Goal: Complete application form

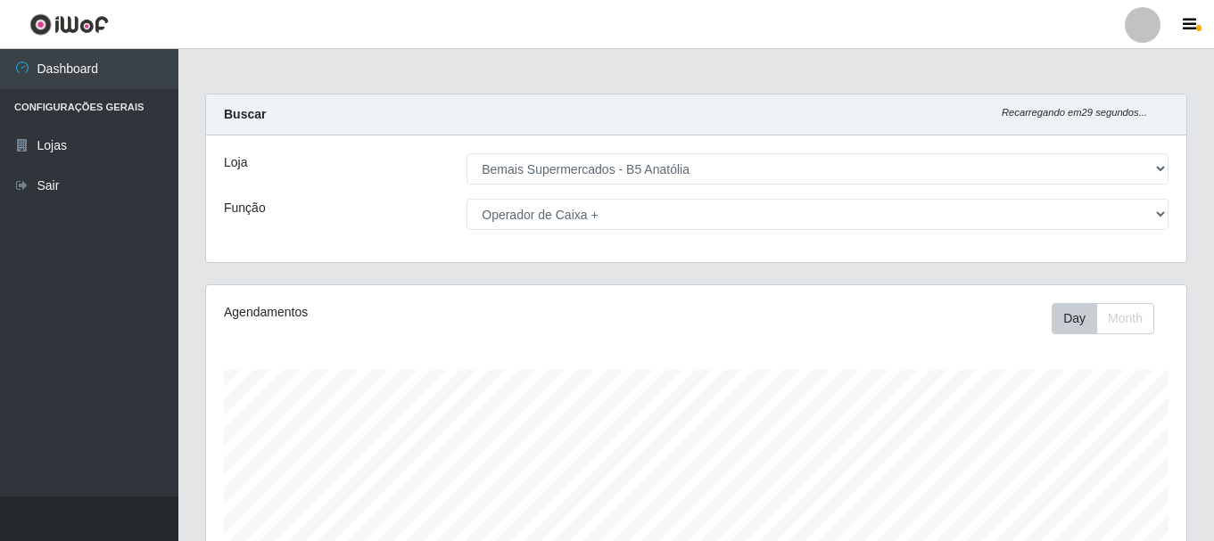
select select "405"
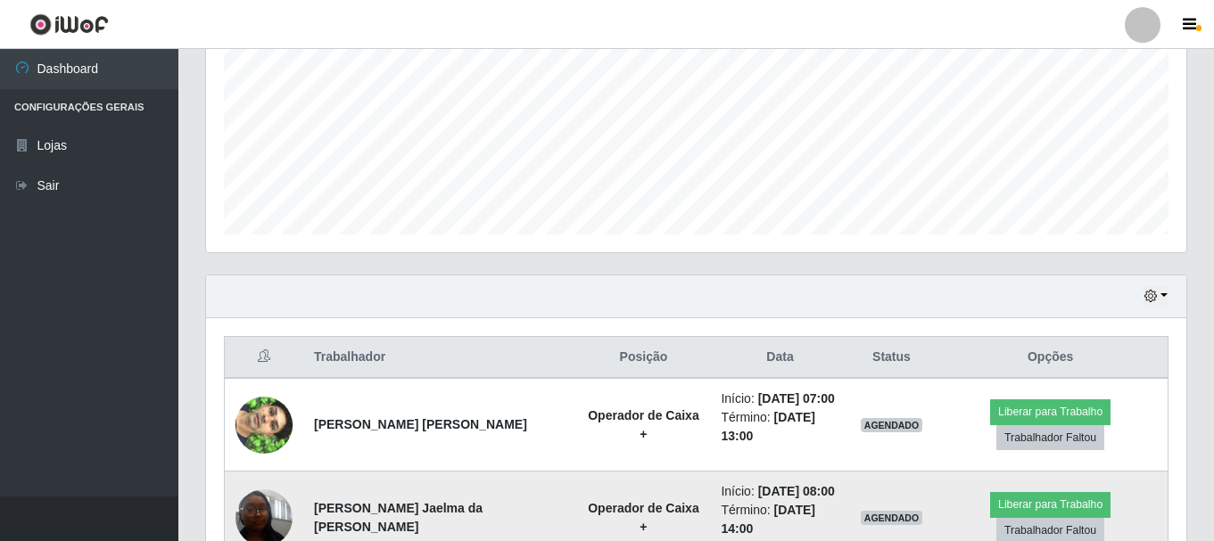
scroll to position [87, 0]
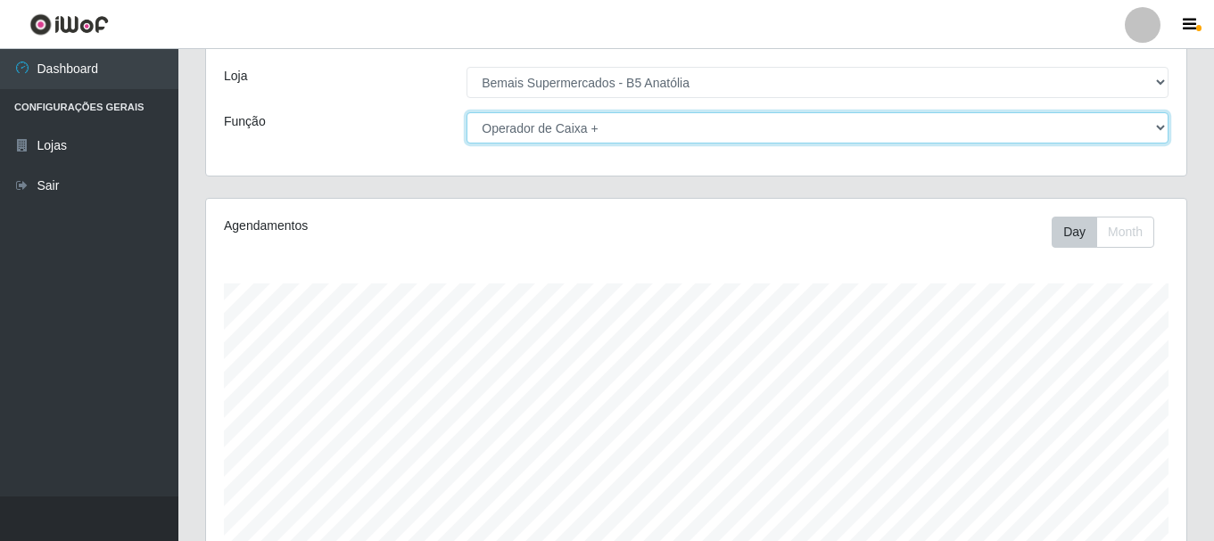
click at [531, 128] on select "[Selecione...] ASG ASG + ASG ++ Auxiliar de Estacionamento Auxiliar de Estacion…" at bounding box center [818, 127] width 702 height 31
click at [467, 112] on select "[Selecione...] ASG ASG + ASG ++ Auxiliar de Estacionamento Auxiliar de Estacion…" at bounding box center [818, 127] width 702 height 31
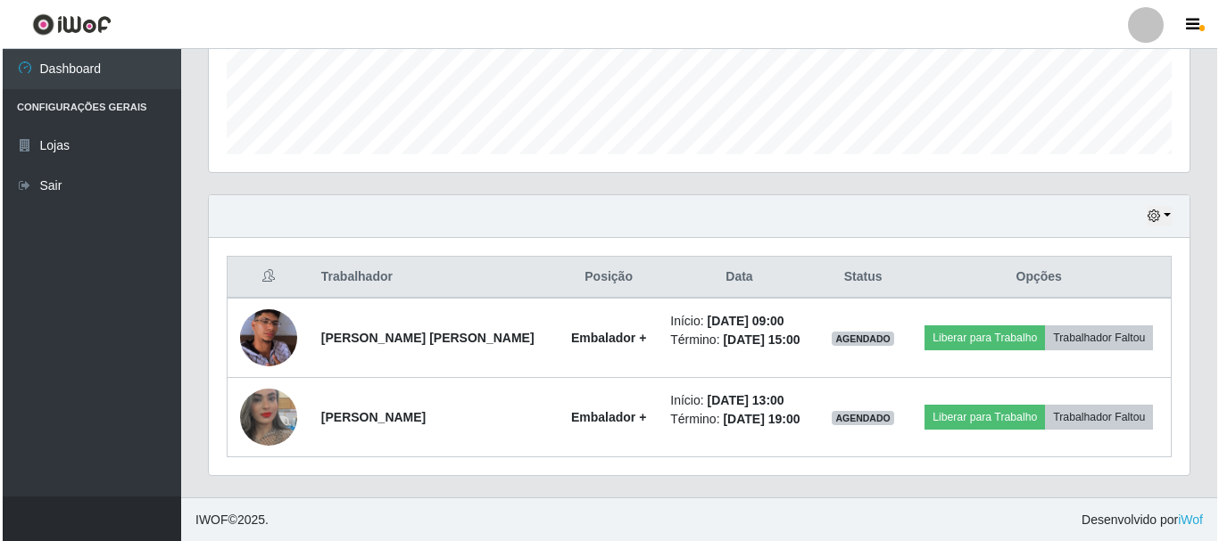
scroll to position [484, 0]
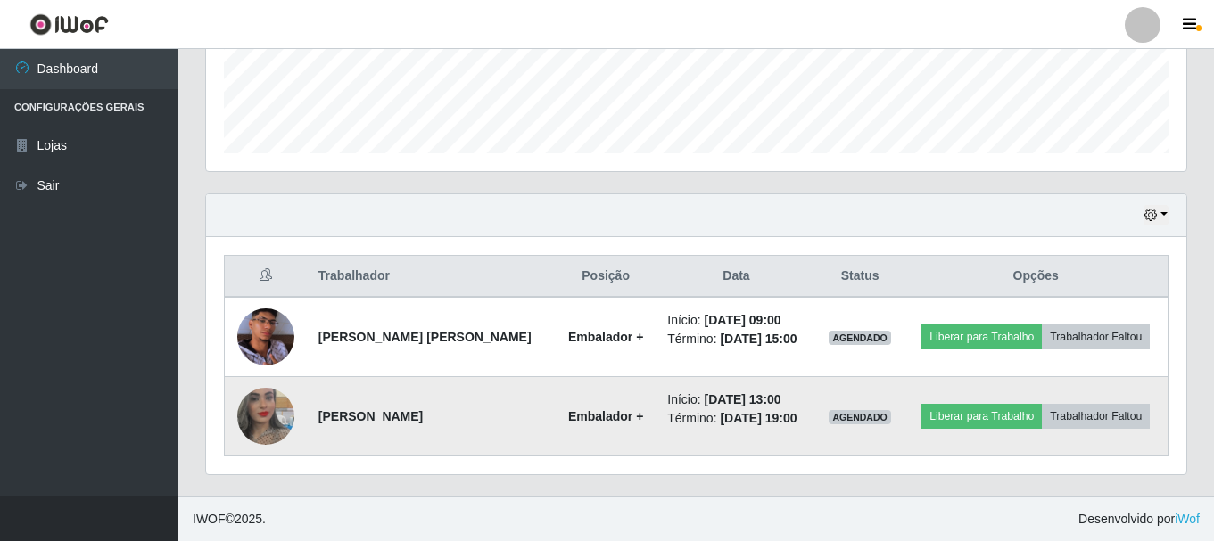
click at [269, 417] on img at bounding box center [265, 417] width 57 height 102
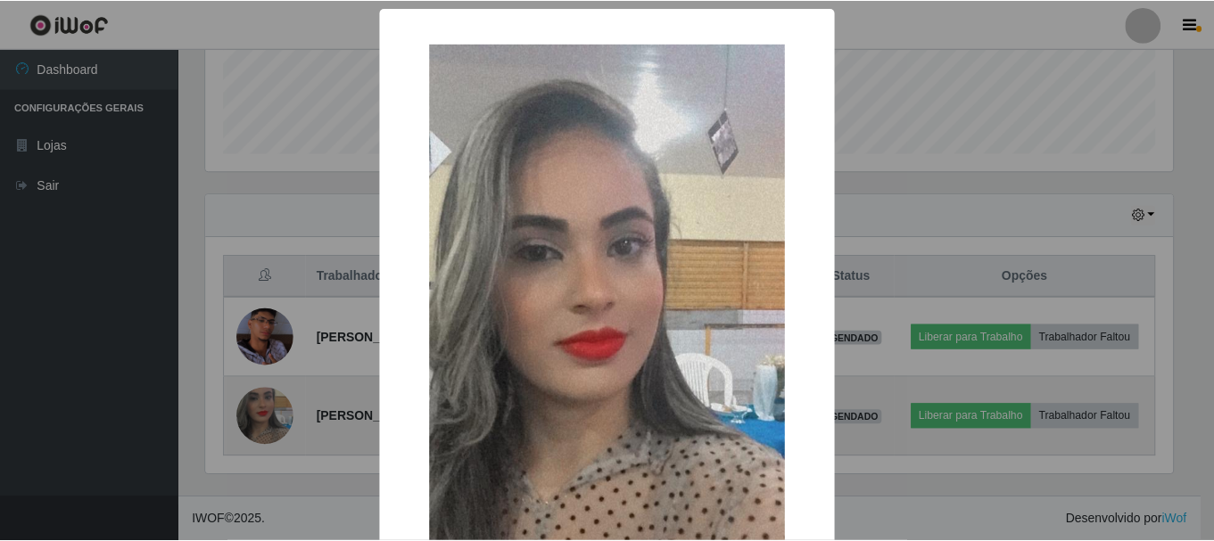
scroll to position [370, 971]
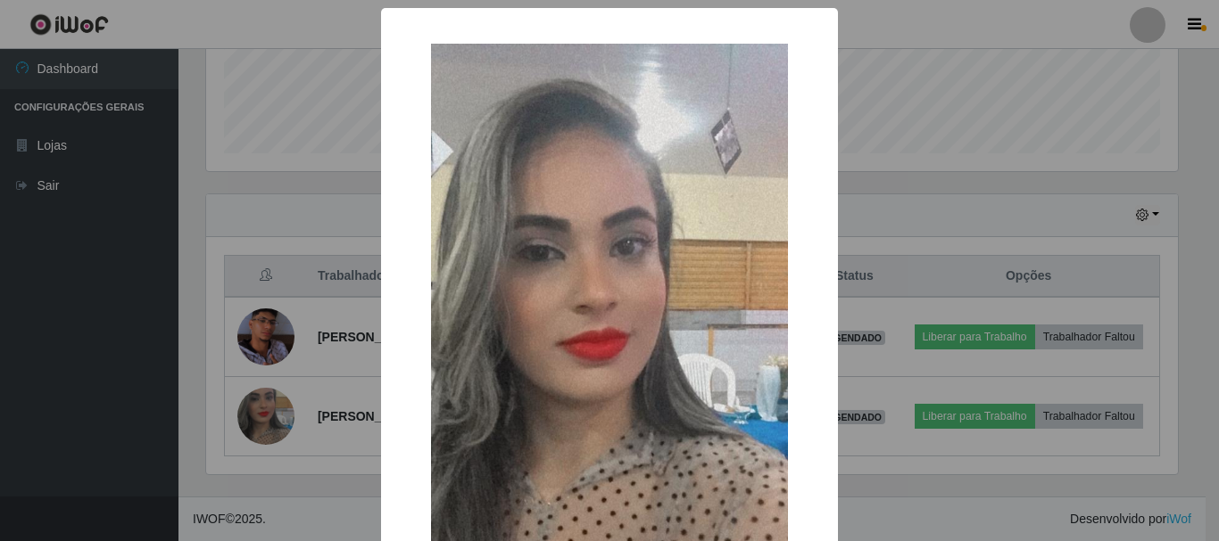
click at [840, 240] on div "× OK Cancel" at bounding box center [609, 270] width 1219 height 541
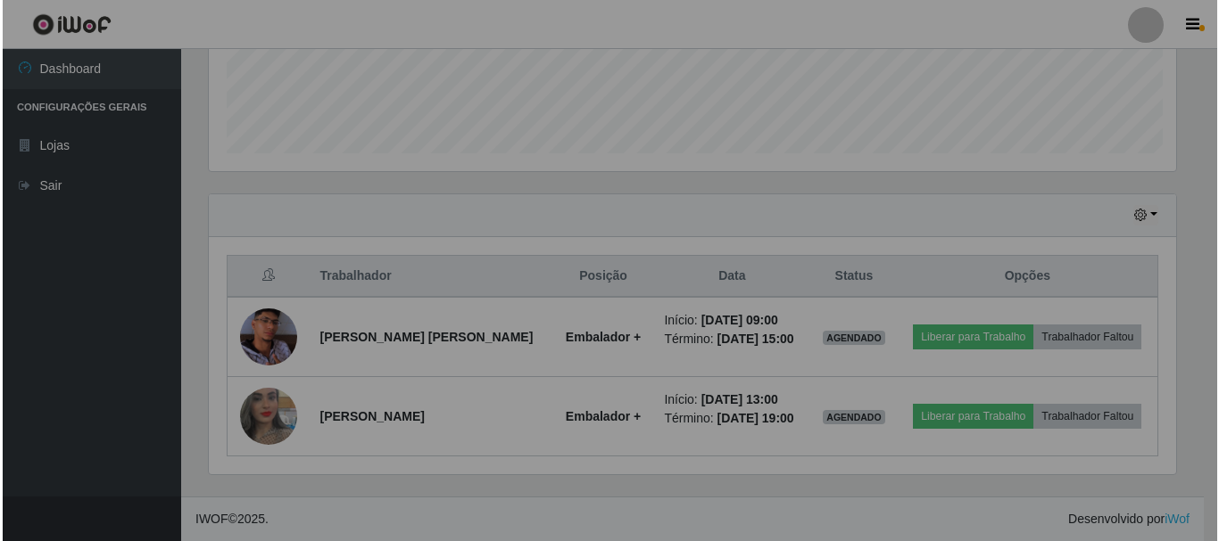
scroll to position [370, 980]
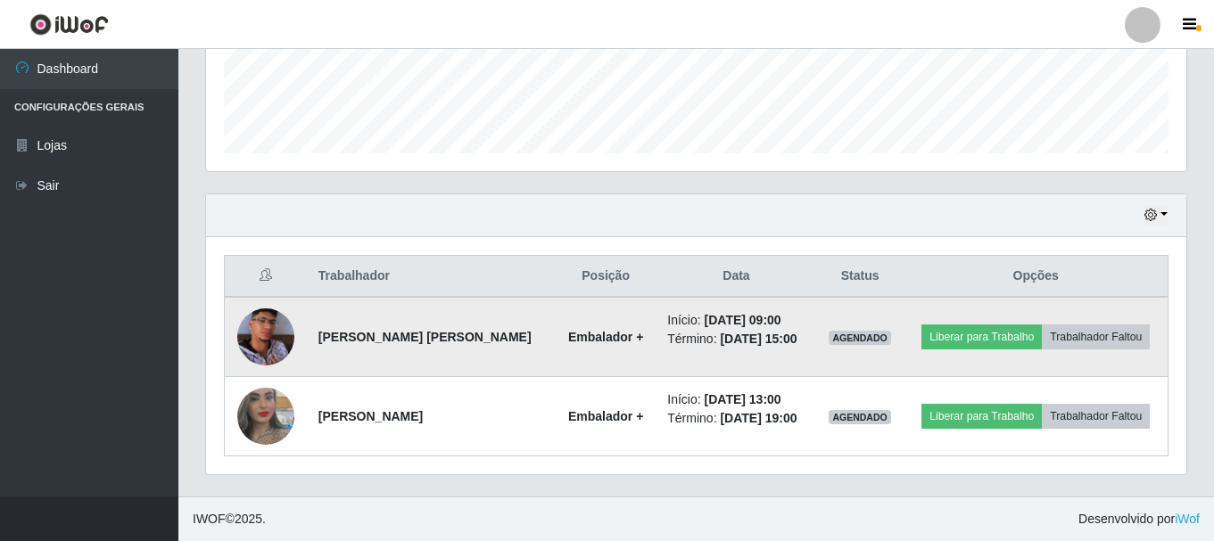
click at [255, 336] on img at bounding box center [265, 337] width 57 height 102
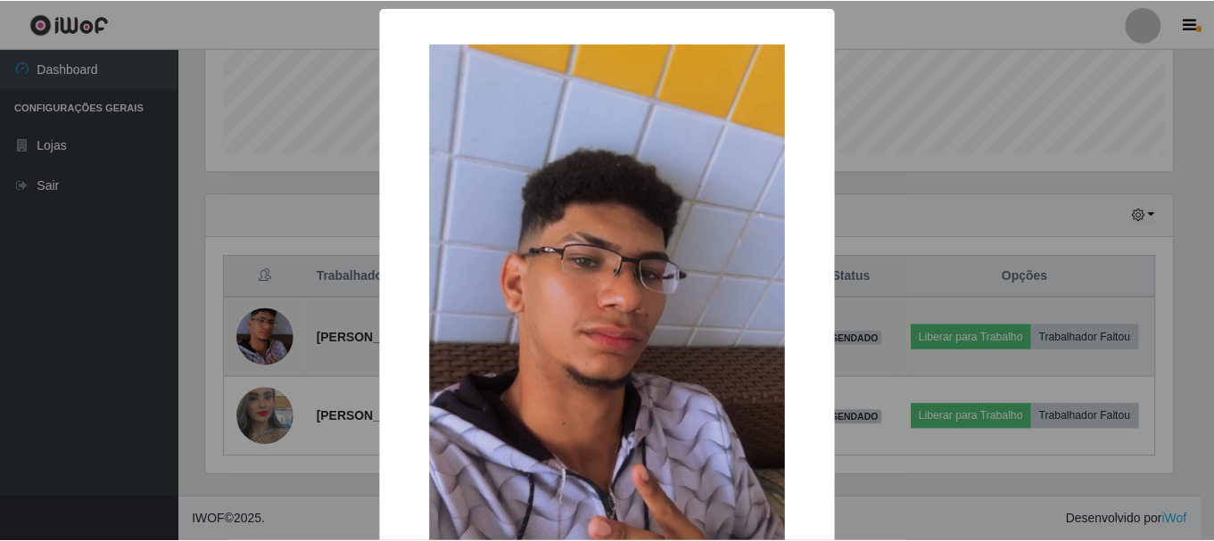
scroll to position [370, 971]
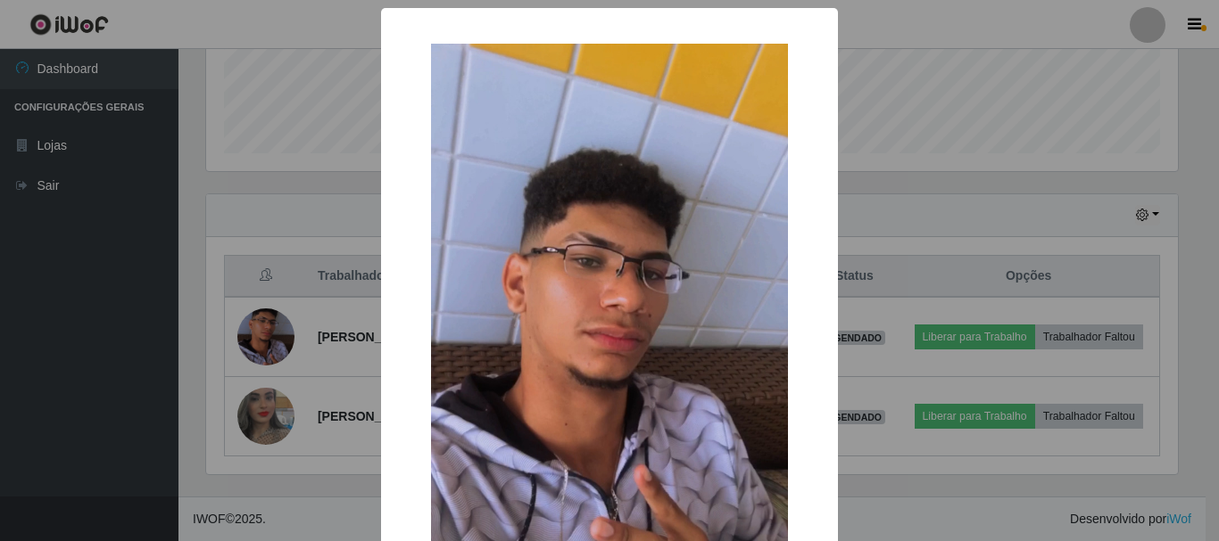
click at [912, 200] on div "× OK Cancel" at bounding box center [609, 270] width 1219 height 541
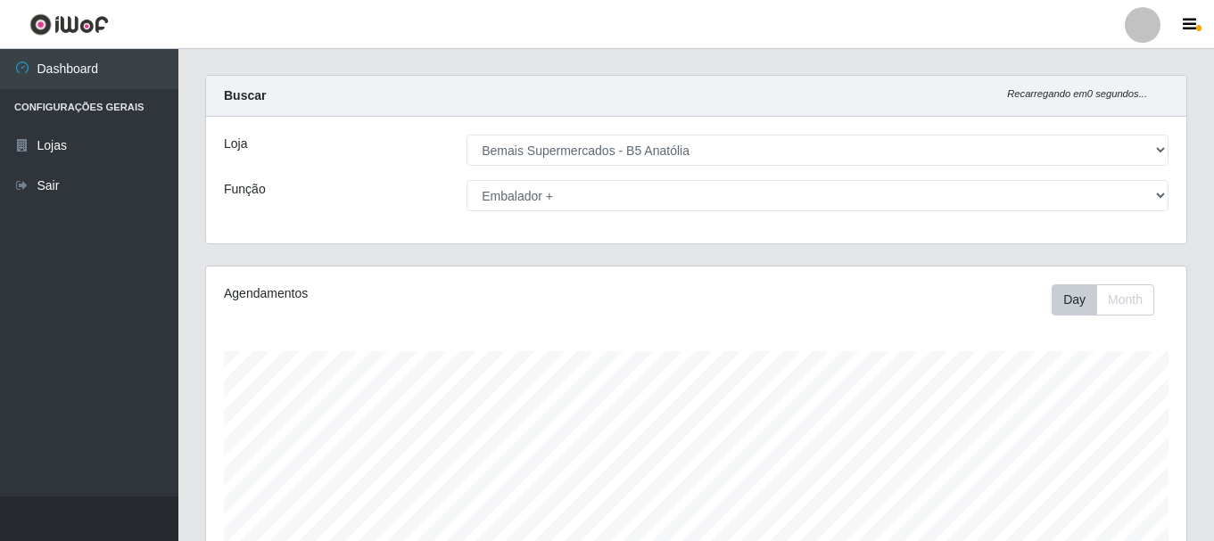
scroll to position [0, 0]
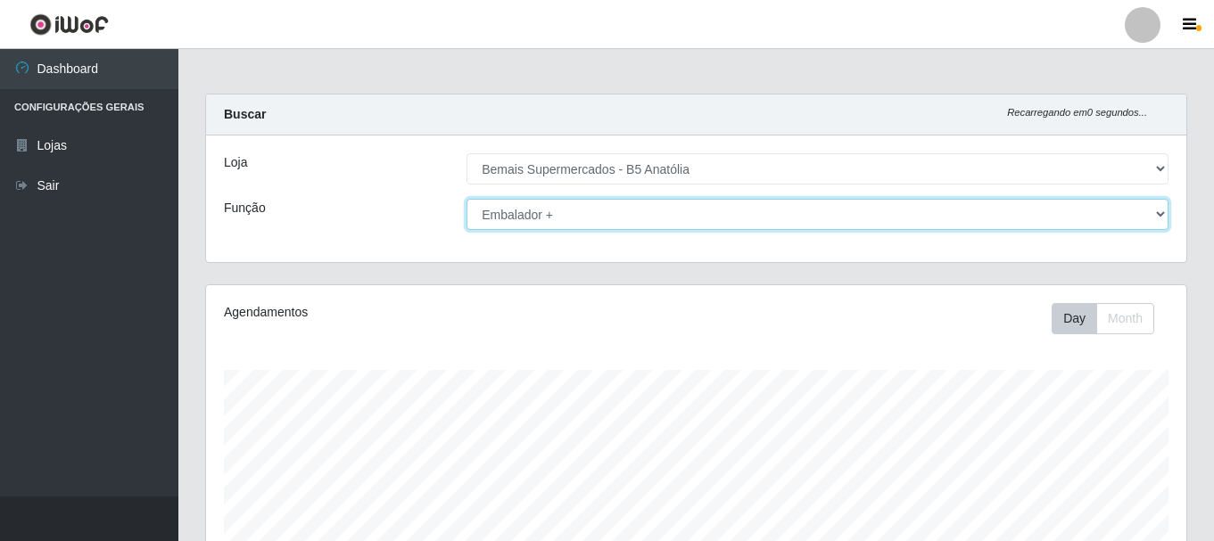
click at [728, 219] on select "[Selecione...] ASG ASG + ASG ++ Auxiliar de Estacionamento Auxiliar de Estacion…" at bounding box center [818, 214] width 702 height 31
click at [467, 199] on select "[Selecione...] ASG ASG + ASG ++ Auxiliar de Estacionamento Auxiliar de Estacion…" at bounding box center [818, 214] width 702 height 31
click at [513, 211] on select "[Selecione...] ASG ASG + ASG ++ Auxiliar de Estacionamento Auxiliar de Estacion…" at bounding box center [818, 214] width 702 height 31
select select "82"
click at [467, 199] on select "[Selecione...] ASG ASG + ASG ++ Auxiliar de Estacionamento Auxiliar de Estacion…" at bounding box center [818, 214] width 702 height 31
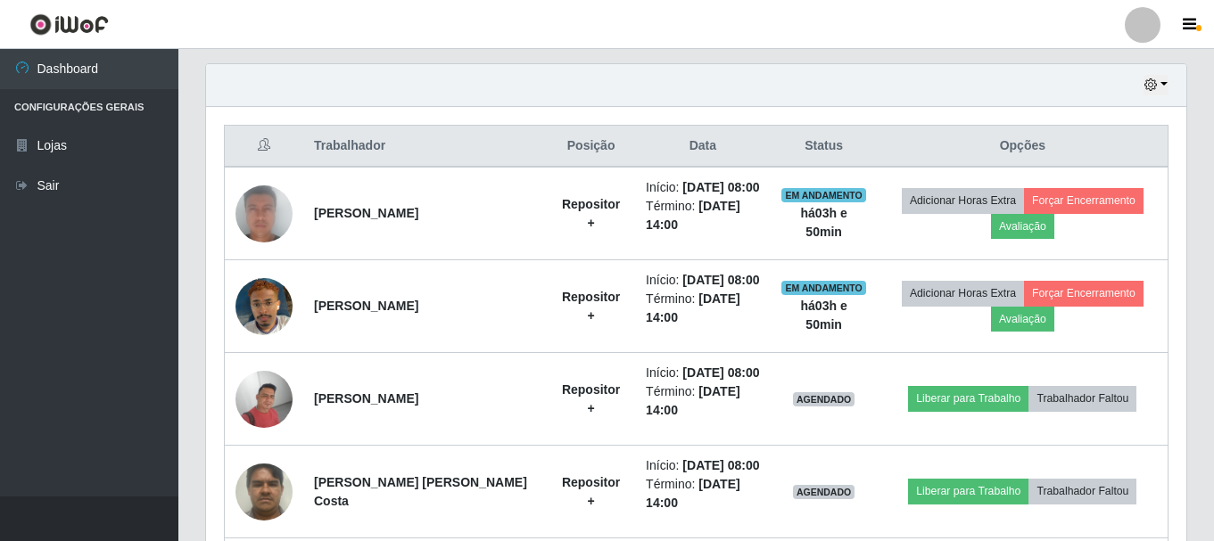
scroll to position [347, 0]
